Goal: Transaction & Acquisition: Purchase product/service

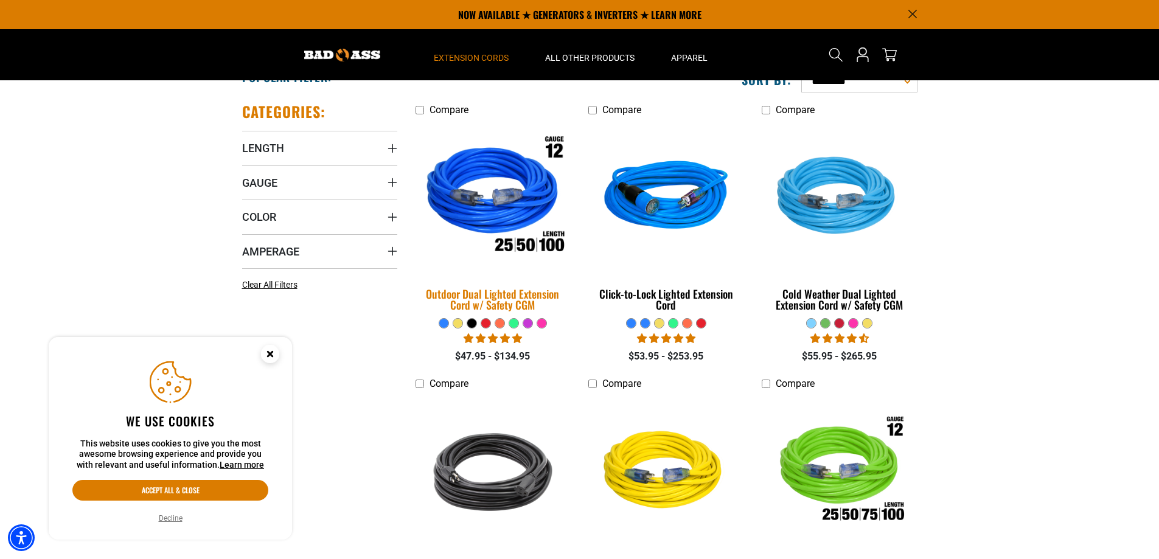
scroll to position [243, 0]
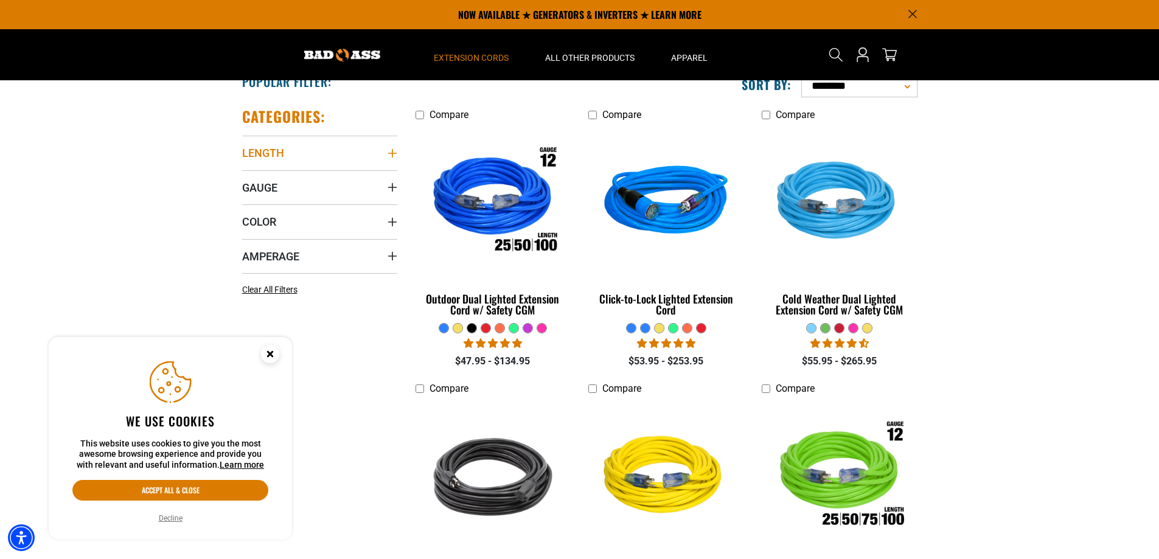
click at [393, 153] on icon "Length" at bounding box center [392, 153] width 10 height 10
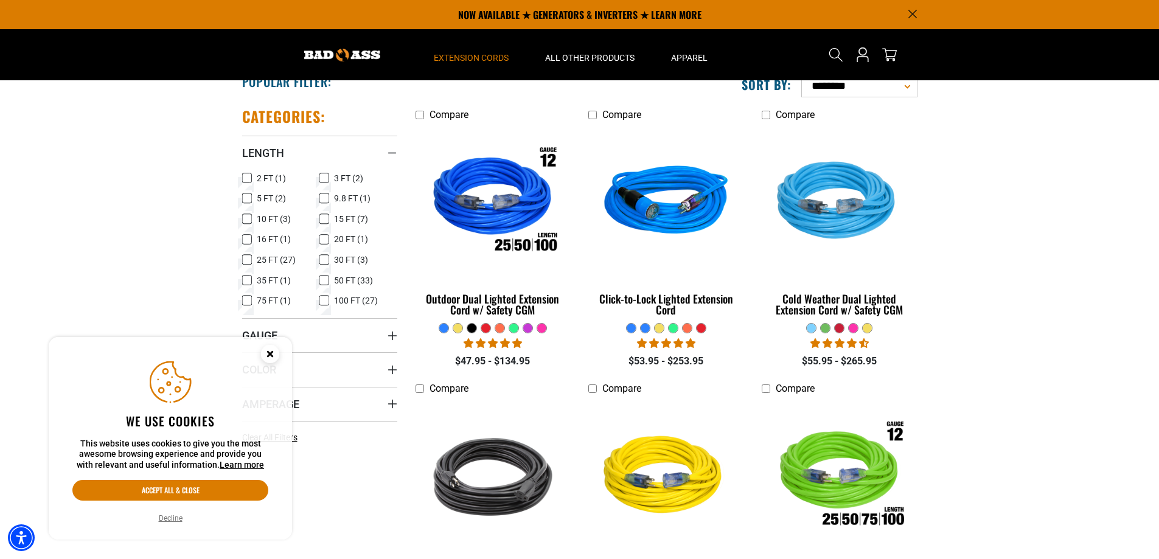
click at [249, 262] on icon at bounding box center [247, 260] width 10 height 16
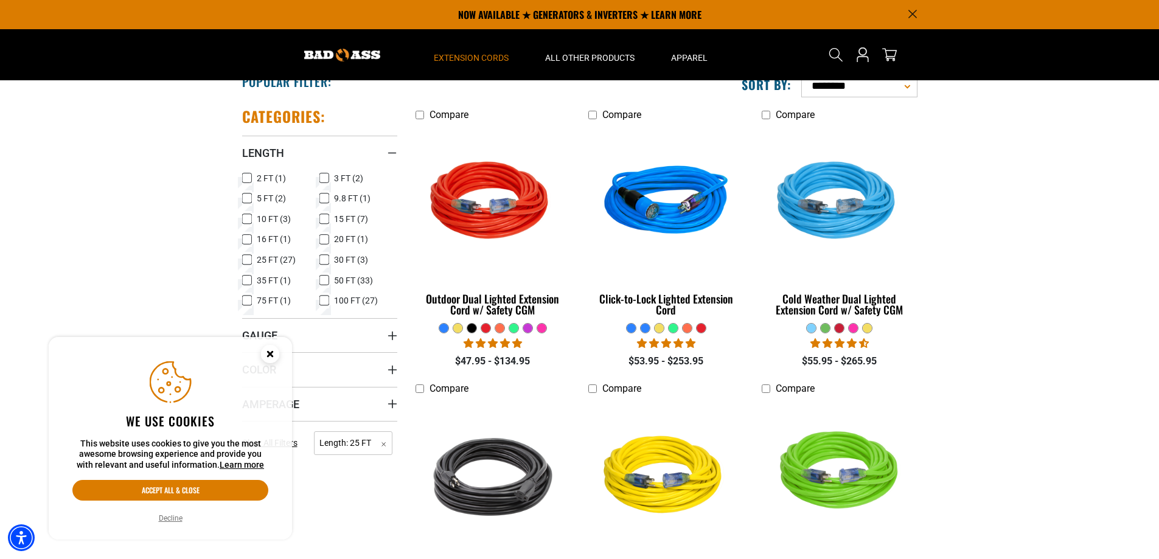
click at [323, 280] on icon at bounding box center [324, 281] width 10 height 16
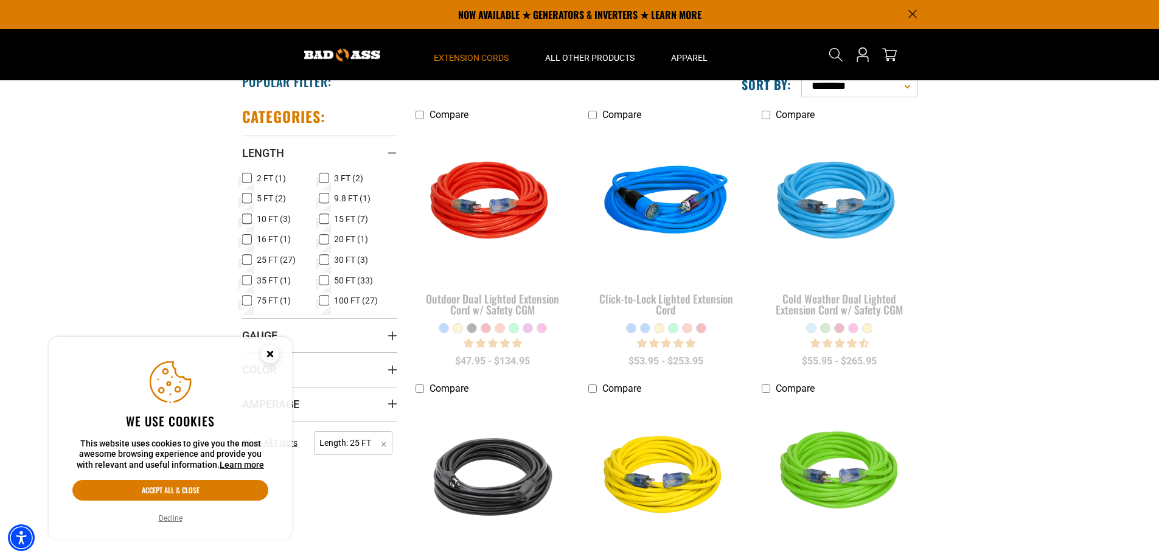
click at [321, 299] on icon at bounding box center [324, 301] width 10 height 16
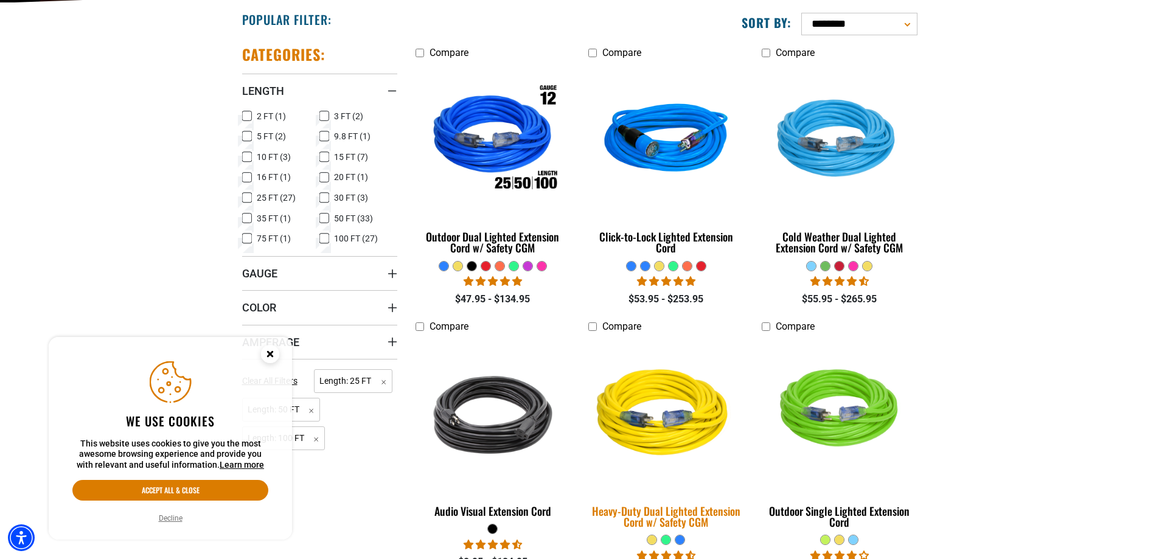
scroll to position [487, 0]
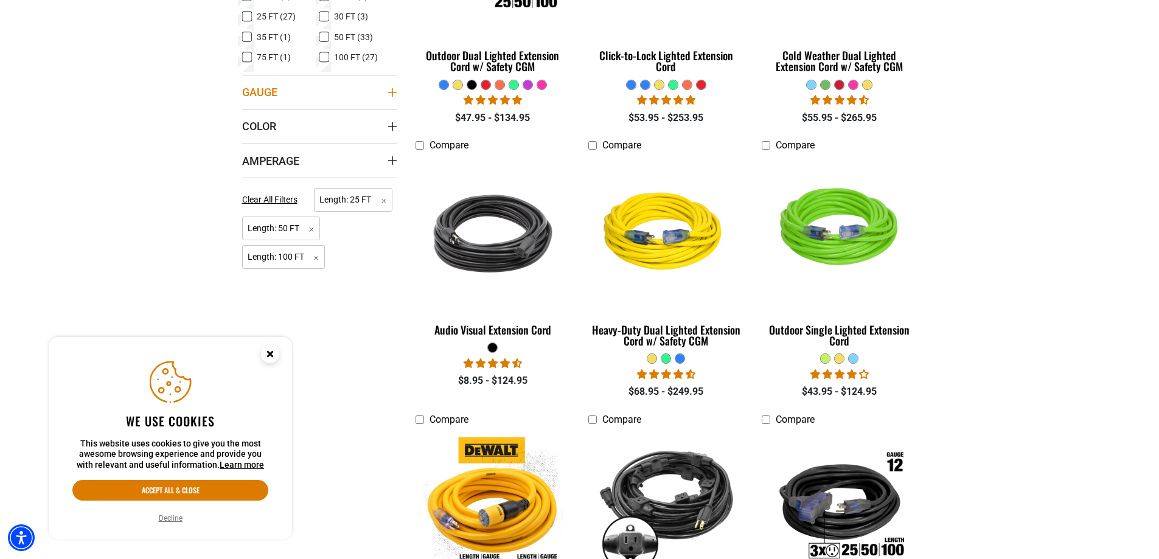
click at [394, 83] on summary "Gauge" at bounding box center [319, 92] width 155 height 34
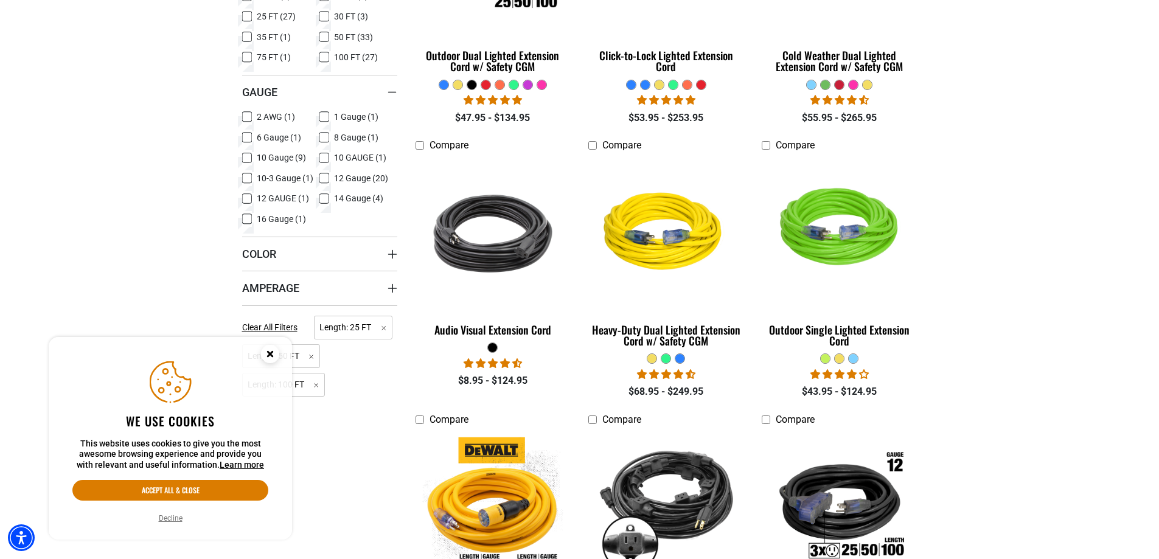
click at [248, 219] on icon at bounding box center [247, 219] width 10 height 16
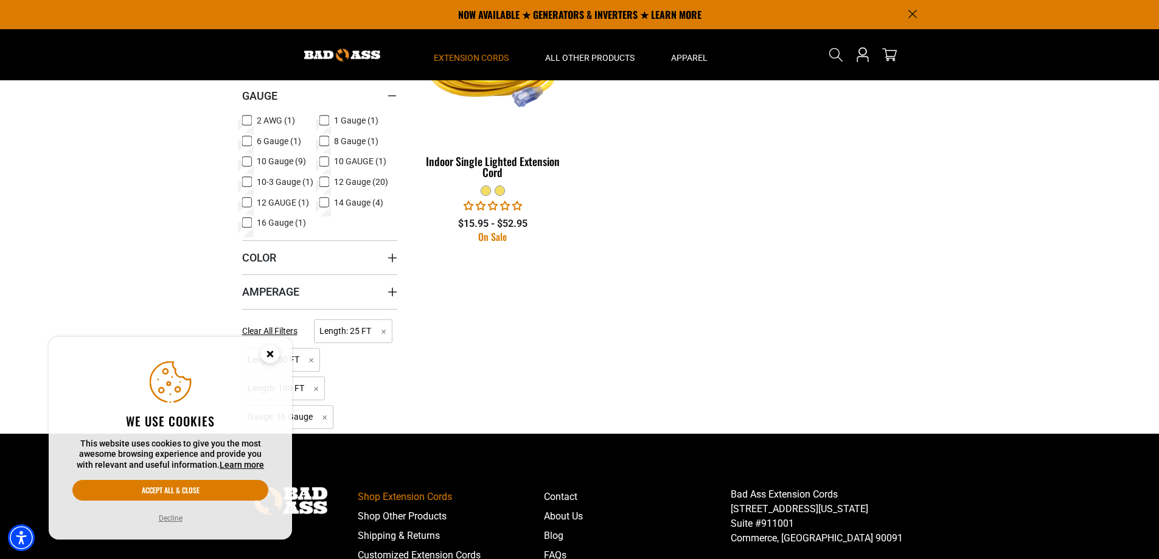
scroll to position [304, 0]
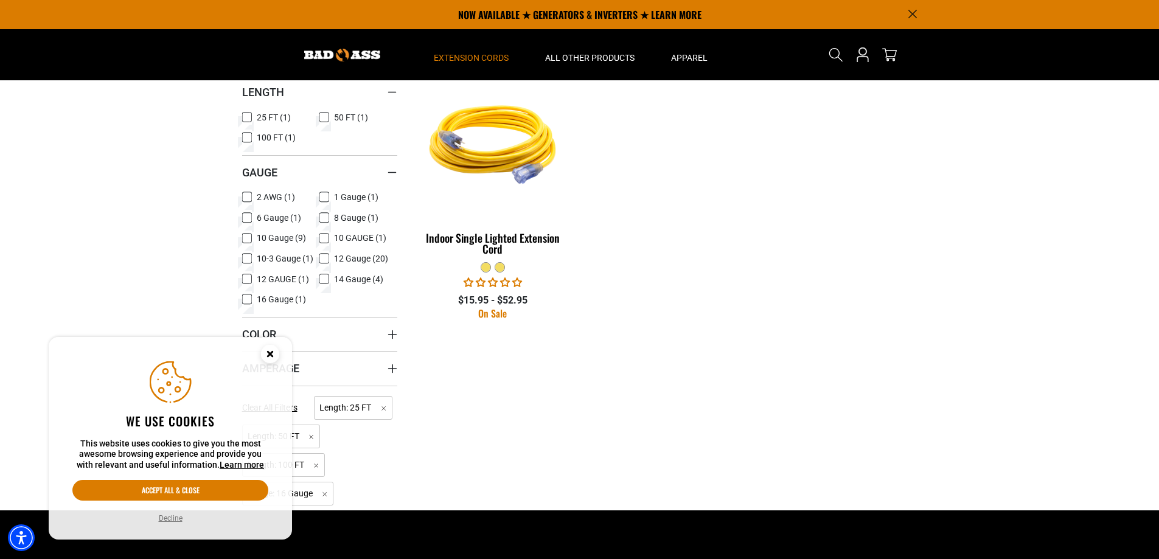
click at [247, 276] on icon at bounding box center [247, 279] width 10 height 16
